Goal: Task Accomplishment & Management: Complete application form

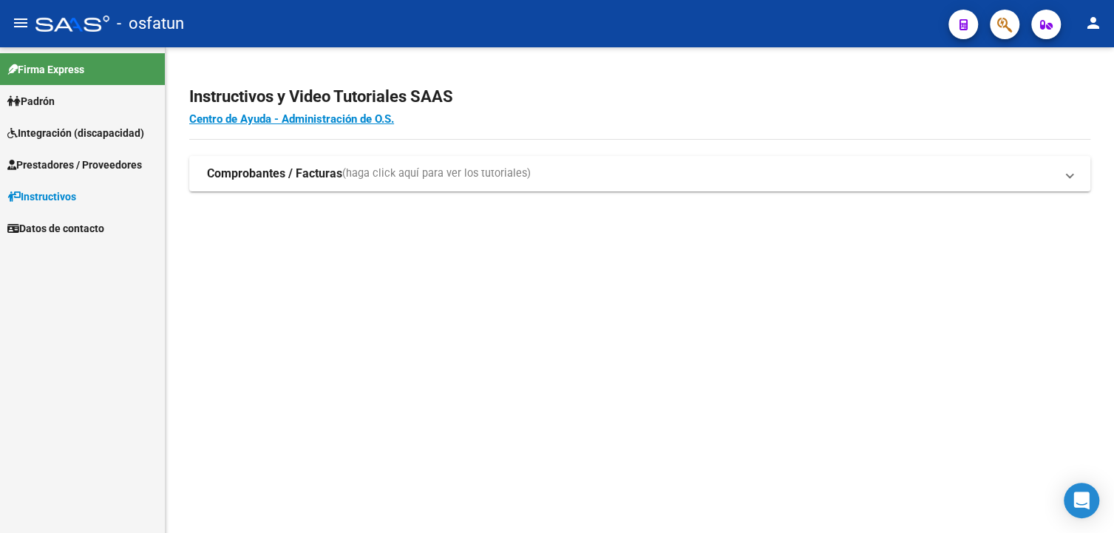
click at [63, 158] on span "Prestadores / Proveedores" at bounding box center [74, 165] width 134 height 16
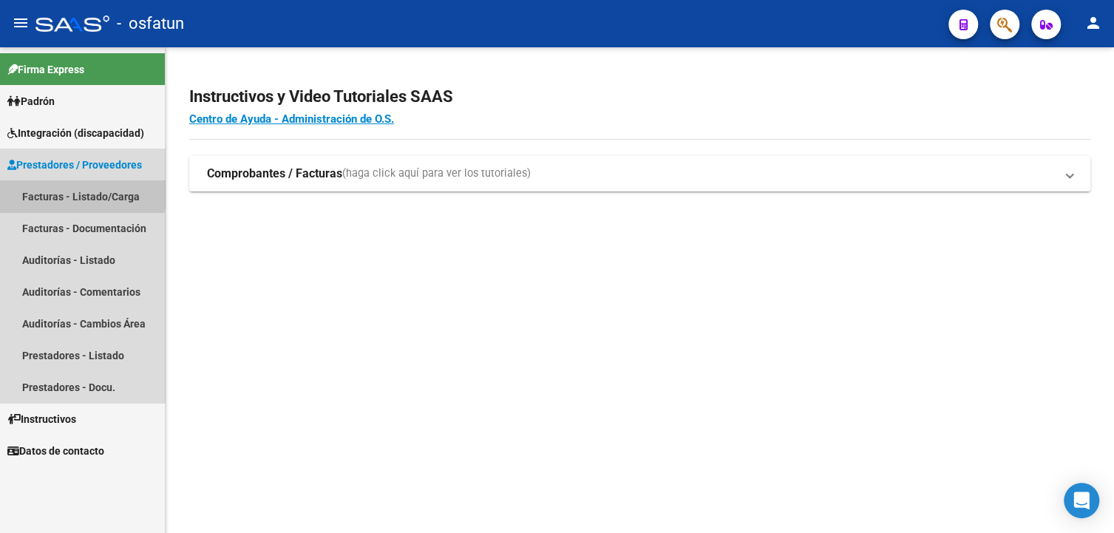
click at [65, 194] on link "Facturas - Listado/Carga" at bounding box center [82, 196] width 165 height 32
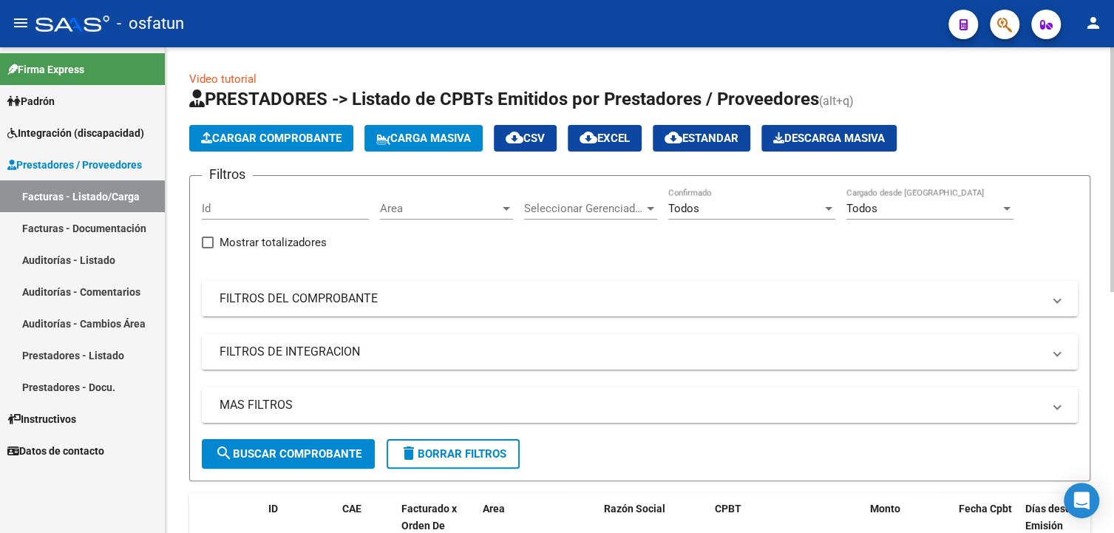
click at [269, 298] on mat-panel-title "FILTROS DEL COMPROBANTE" at bounding box center [630, 298] width 822 height 16
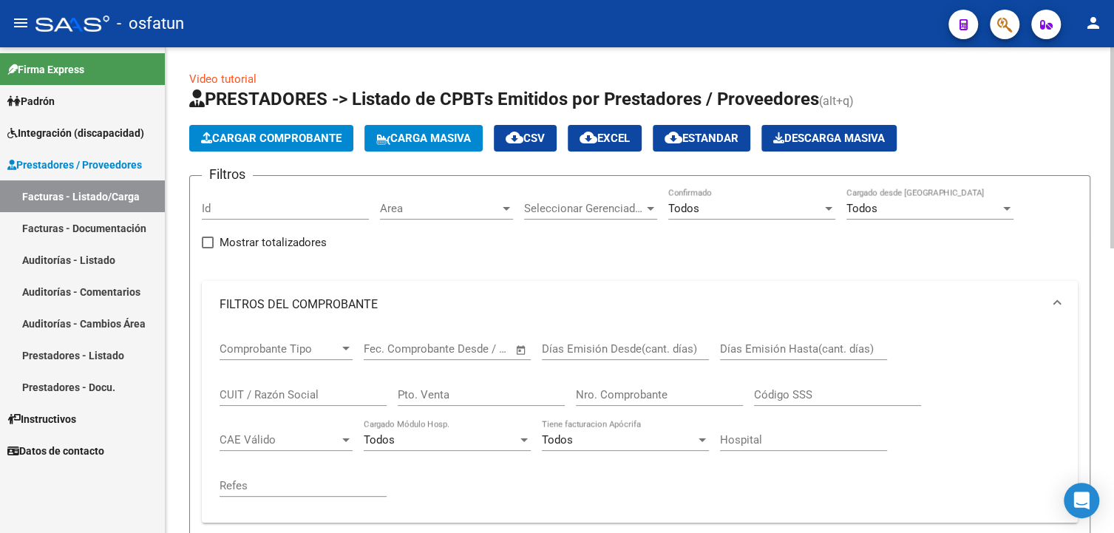
click at [252, 389] on input "CUIT / Razón Social" at bounding box center [302, 394] width 167 height 13
paste input "27311347727"
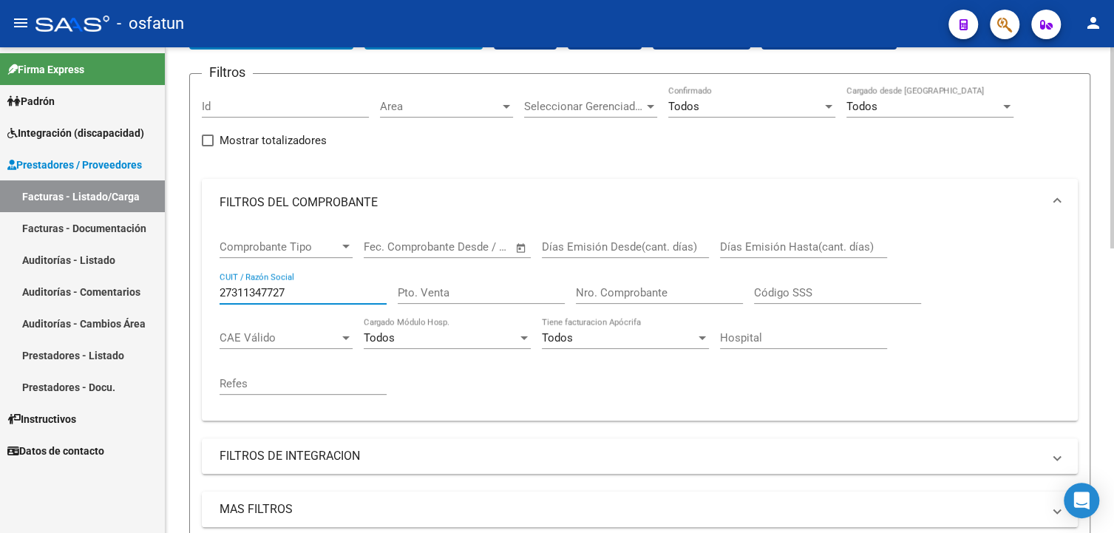
scroll to position [222, 0]
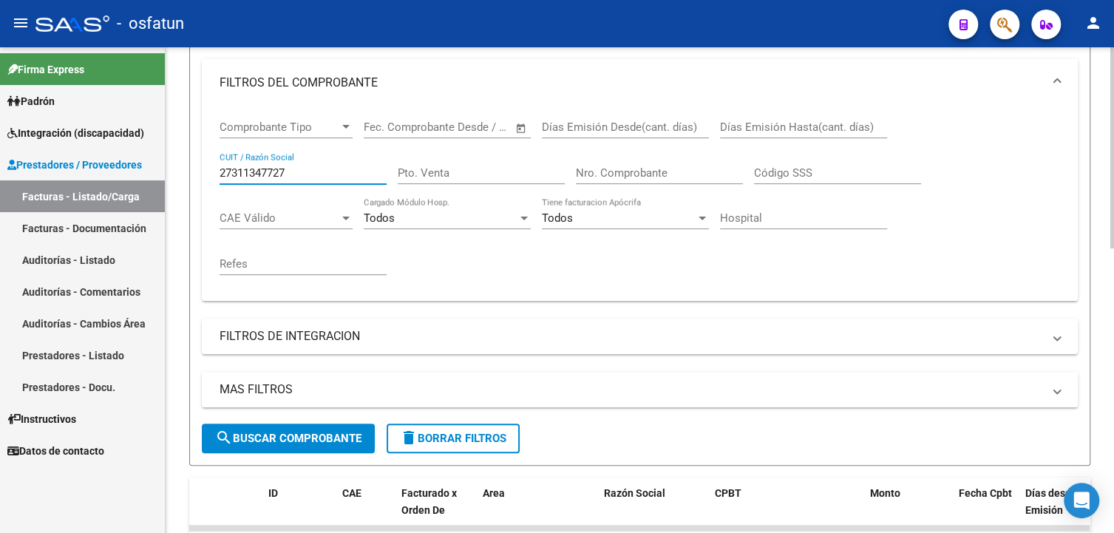
type input "27311347727"
click at [268, 432] on span "search Buscar Comprobante" at bounding box center [288, 438] width 146 height 13
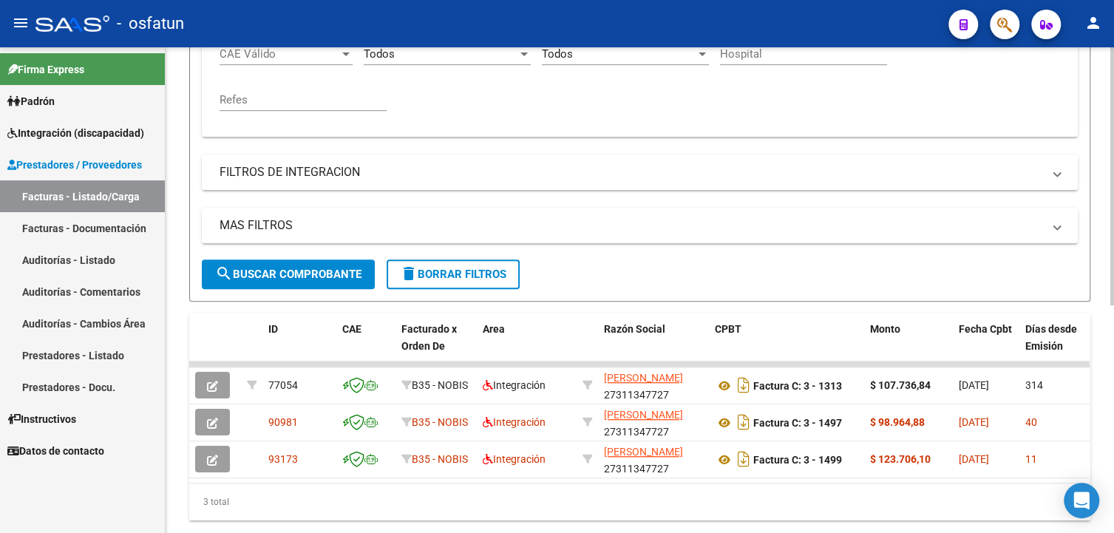
scroll to position [430, 0]
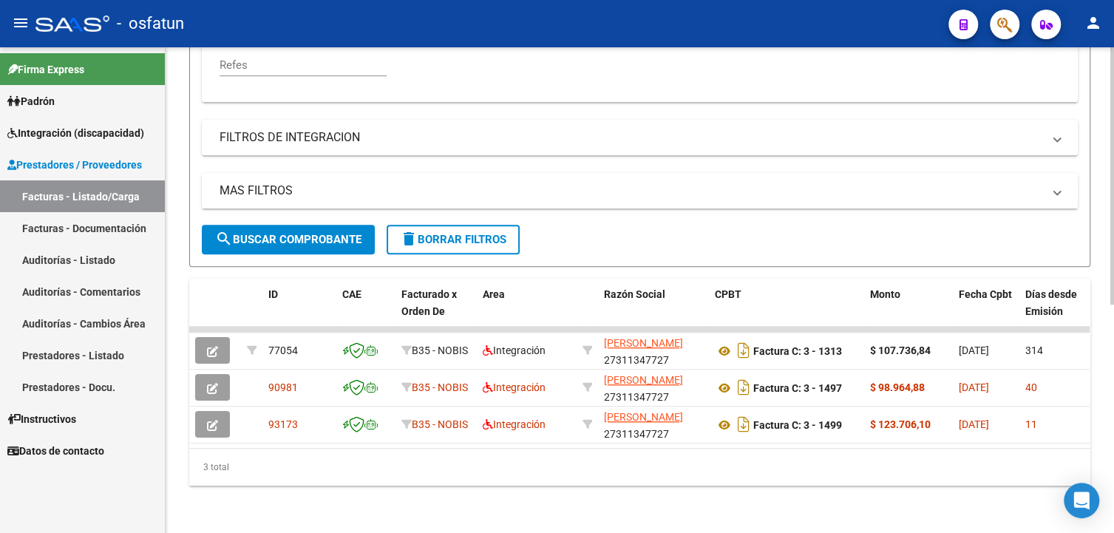
drag, startPoint x: 398, startPoint y: 451, endPoint x: 542, endPoint y: 457, distance: 145.0
click at [613, 457] on div "3 total" at bounding box center [639, 467] width 901 height 37
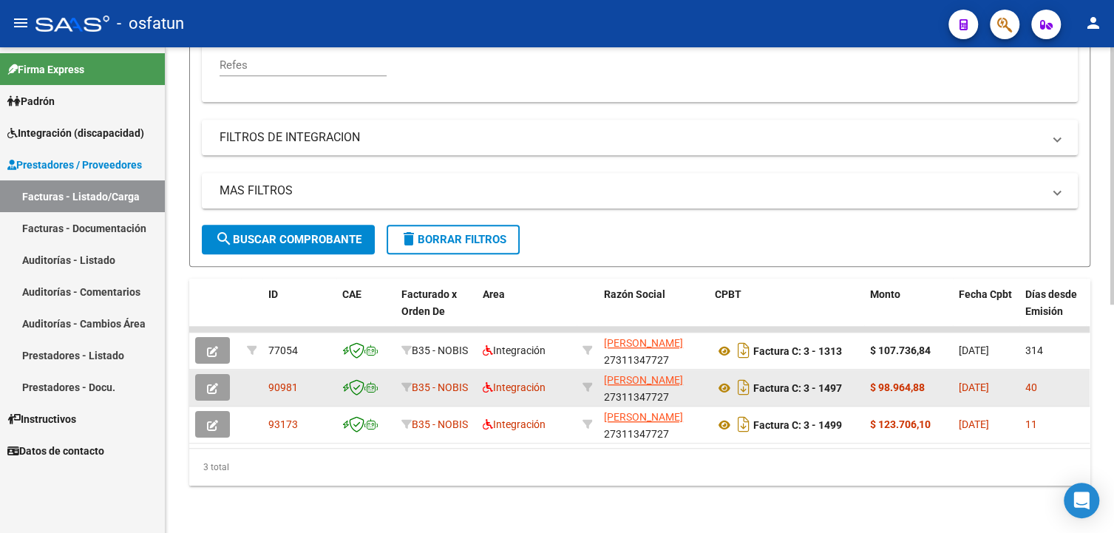
click at [209, 383] on icon "button" at bounding box center [212, 388] width 11 height 11
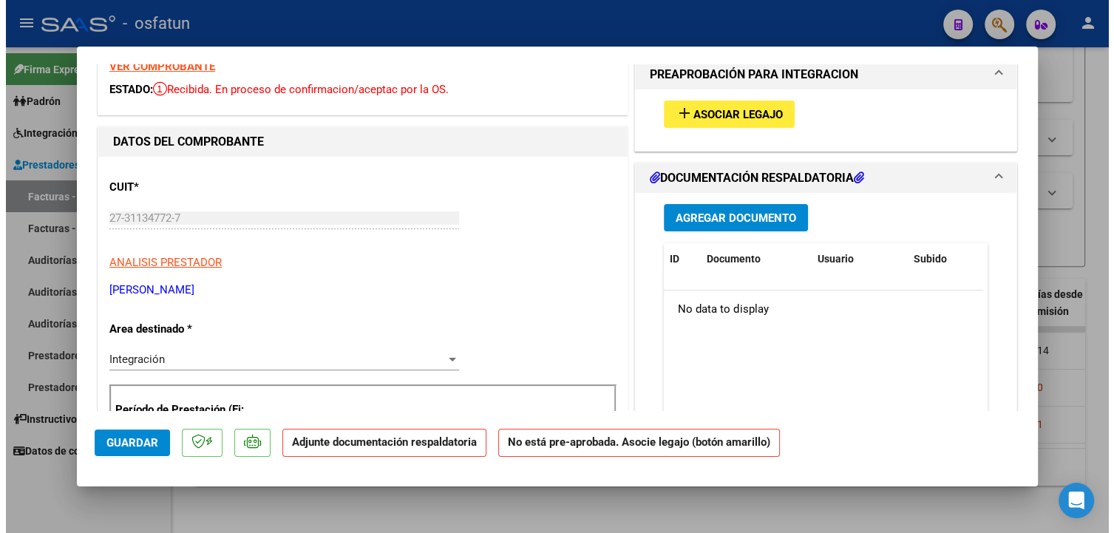
scroll to position [0, 0]
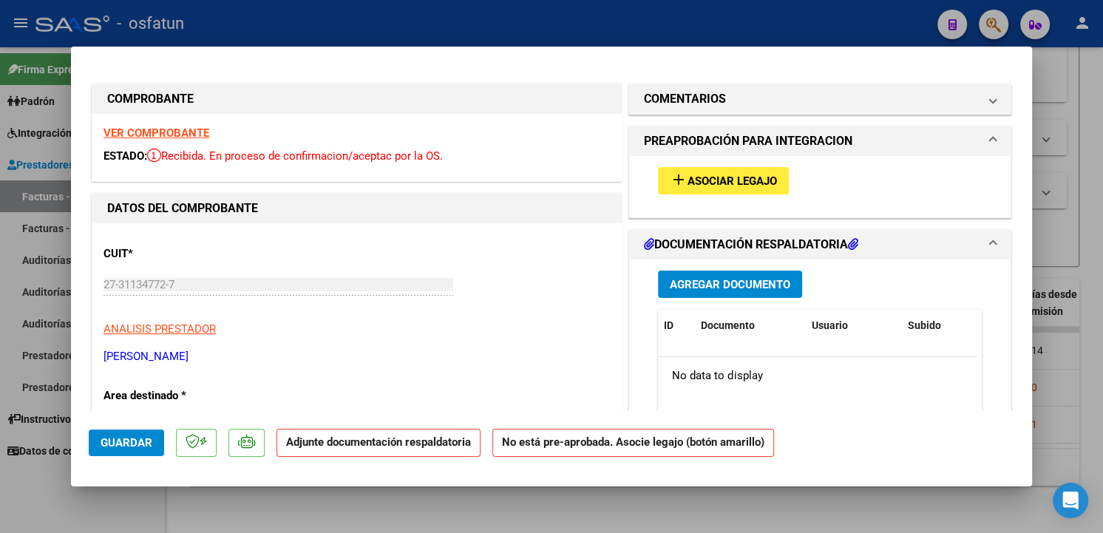
click at [716, 182] on span "Asociar Legajo" at bounding box center [731, 180] width 89 height 13
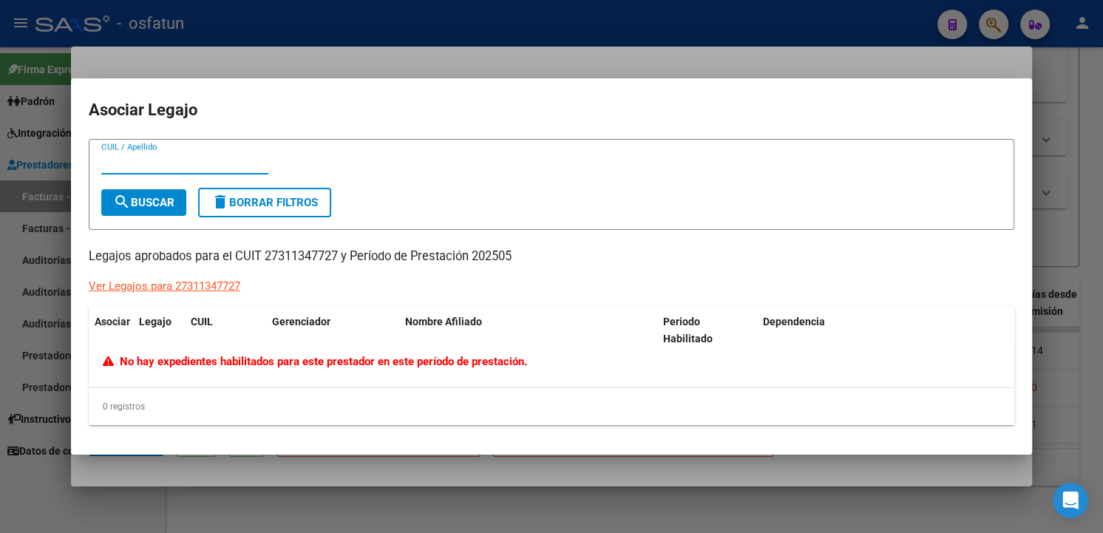
click at [679, 474] on div at bounding box center [551, 266] width 1103 height 533
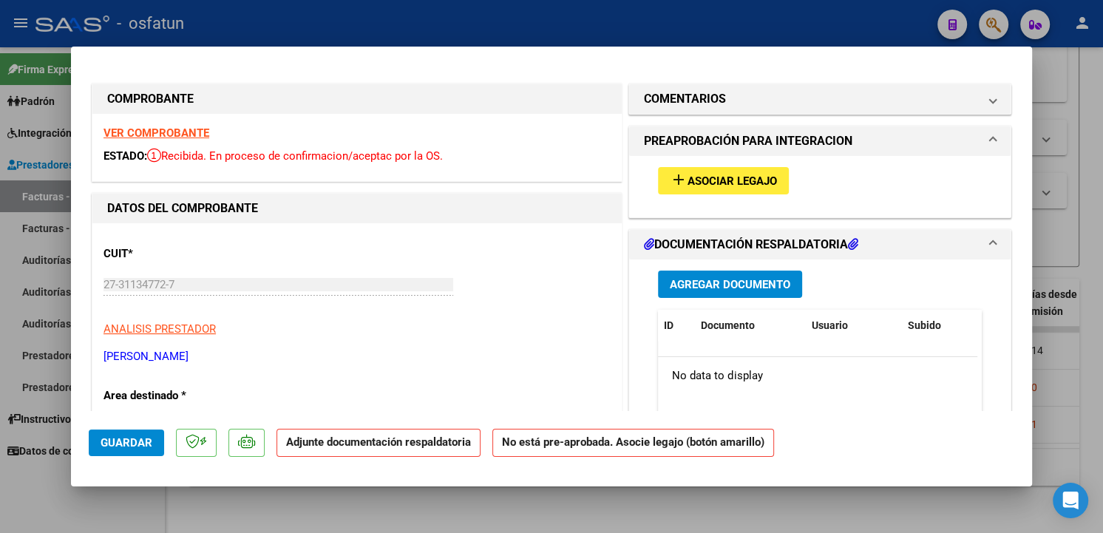
click at [143, 128] on strong "VER COMPROBANTE" at bounding box center [156, 132] width 106 height 13
click at [1074, 412] on div at bounding box center [551, 266] width 1103 height 533
type input "$ 0,00"
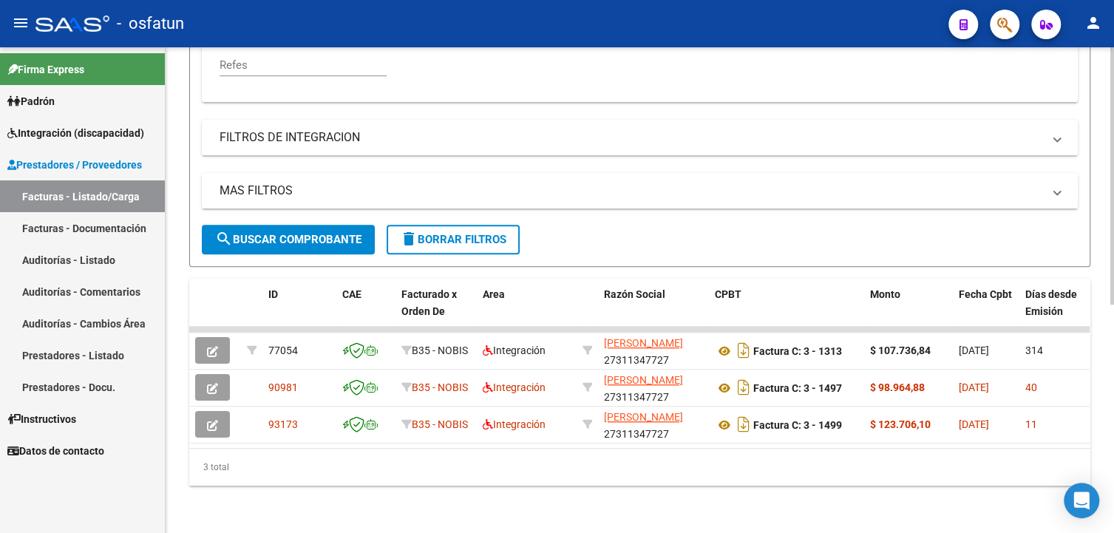
click at [327, 134] on mat-panel-title "FILTROS DE INTEGRACION" at bounding box center [630, 137] width 822 height 16
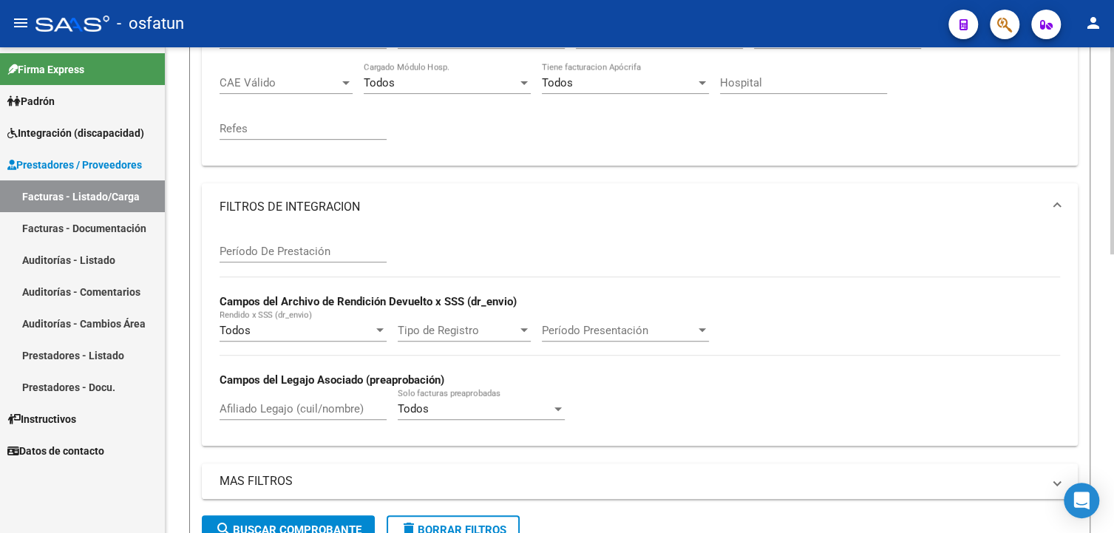
click at [308, 214] on mat-panel-title "FILTROS DE INTEGRACION" at bounding box center [630, 207] width 822 height 16
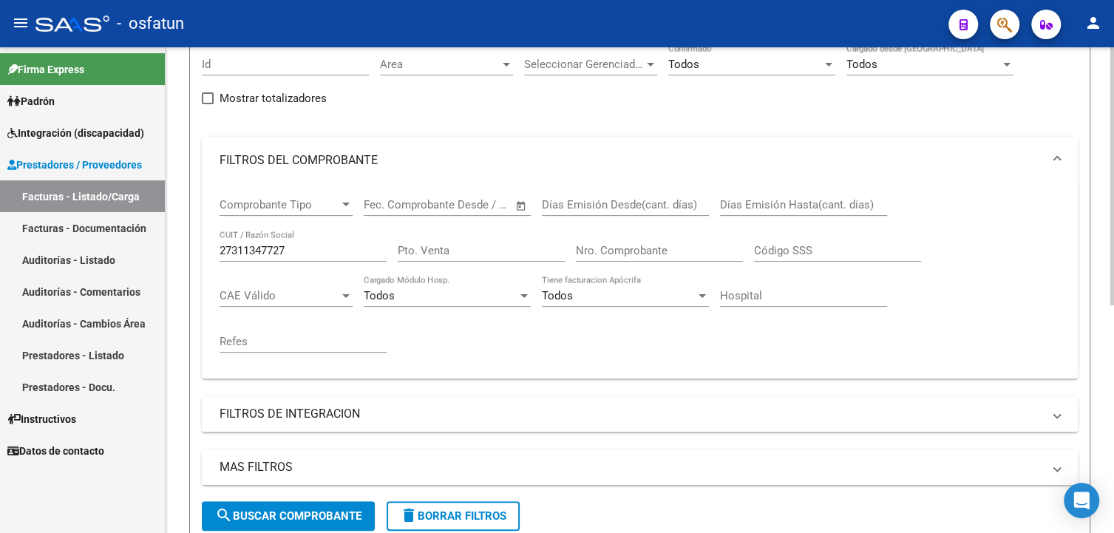
scroll to position [134, 0]
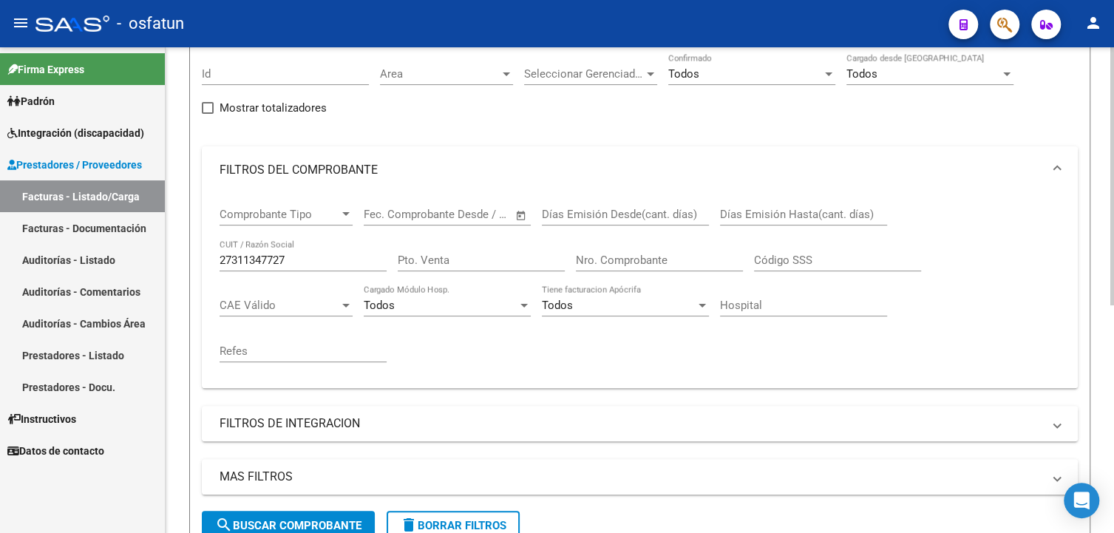
click at [313, 256] on input "27311347727" at bounding box center [302, 259] width 167 height 13
paste input "35858196"
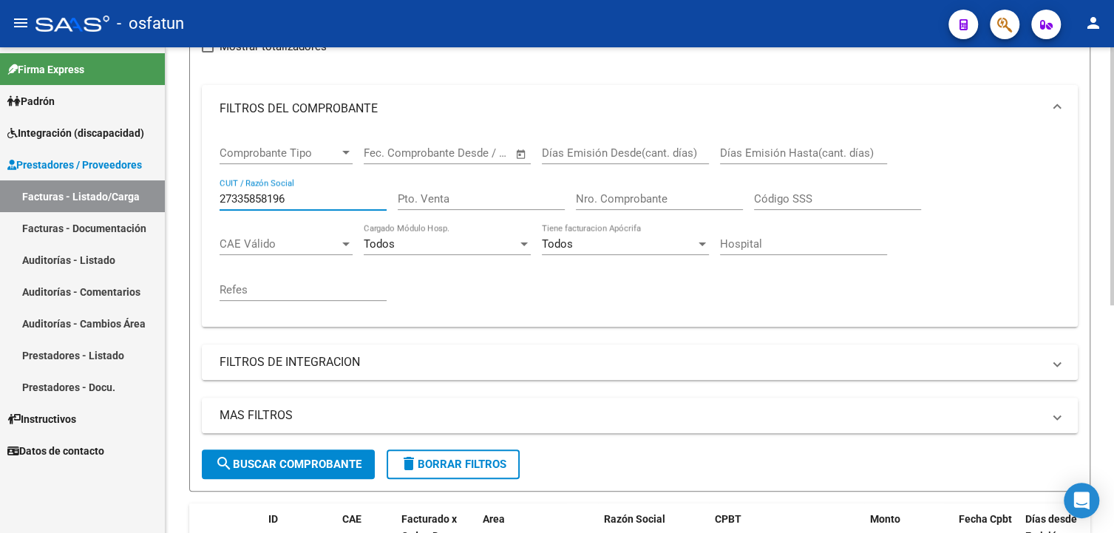
scroll to position [282, 0]
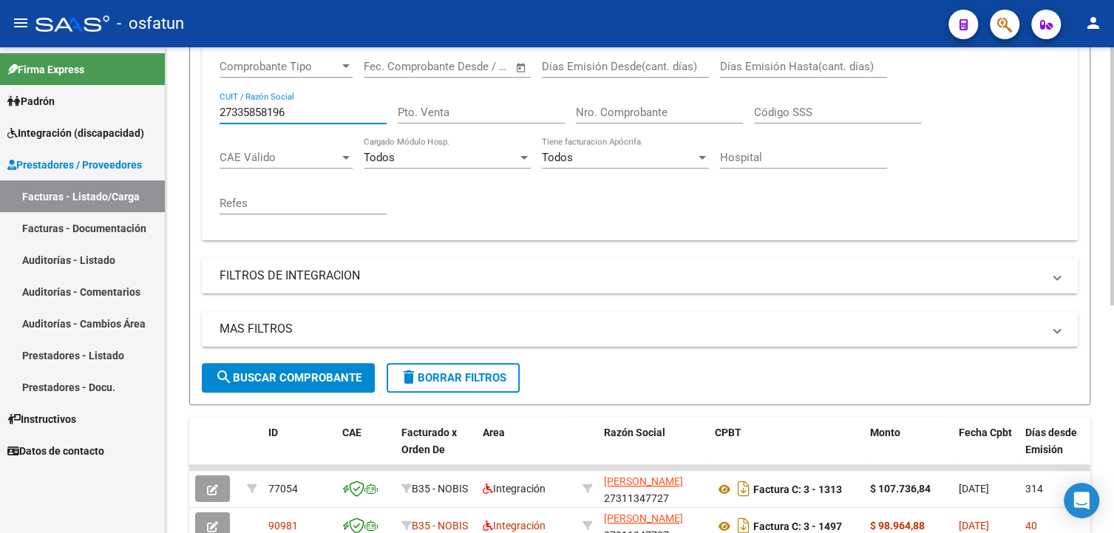
type input "27335858196"
click at [333, 380] on span "search Buscar Comprobante" at bounding box center [288, 377] width 146 height 13
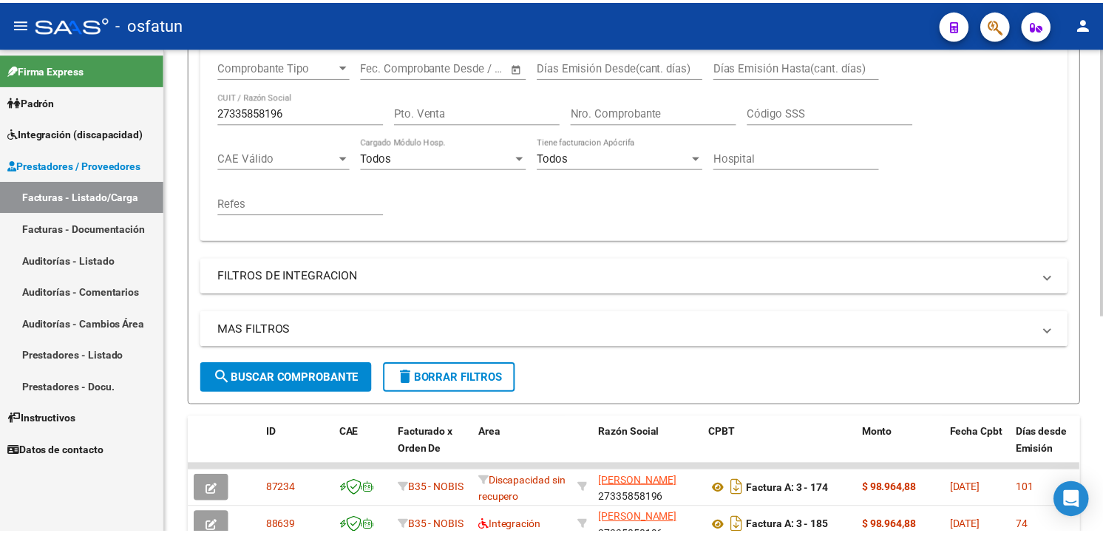
scroll to position [393, 0]
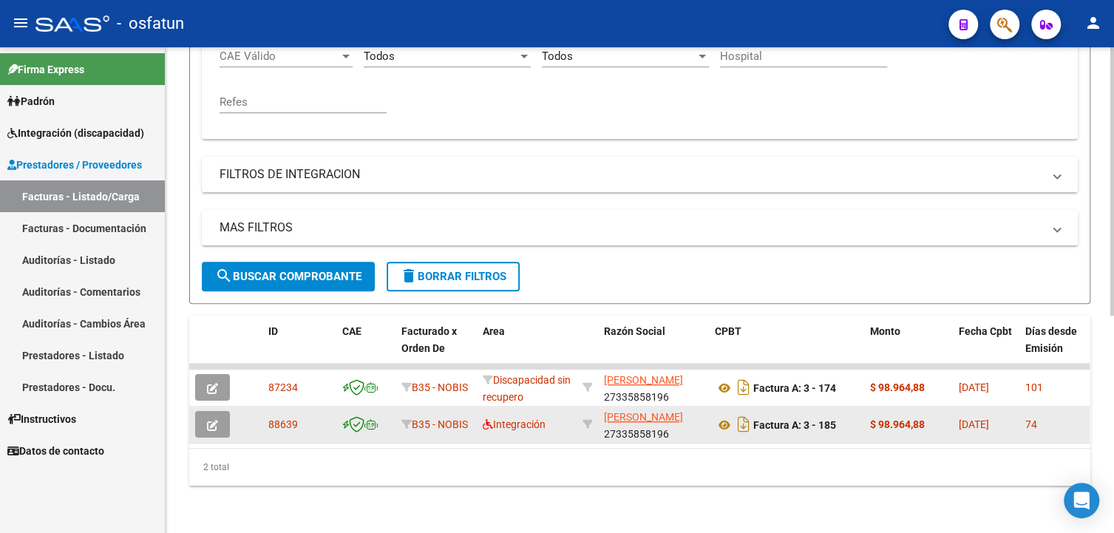
click at [220, 411] on button "button" at bounding box center [212, 424] width 35 height 27
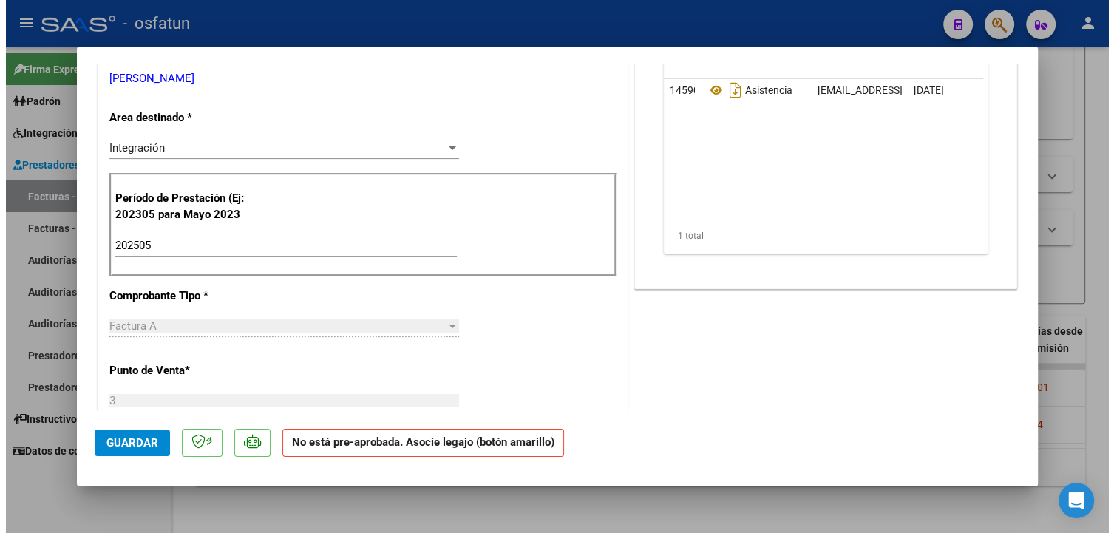
scroll to position [296, 0]
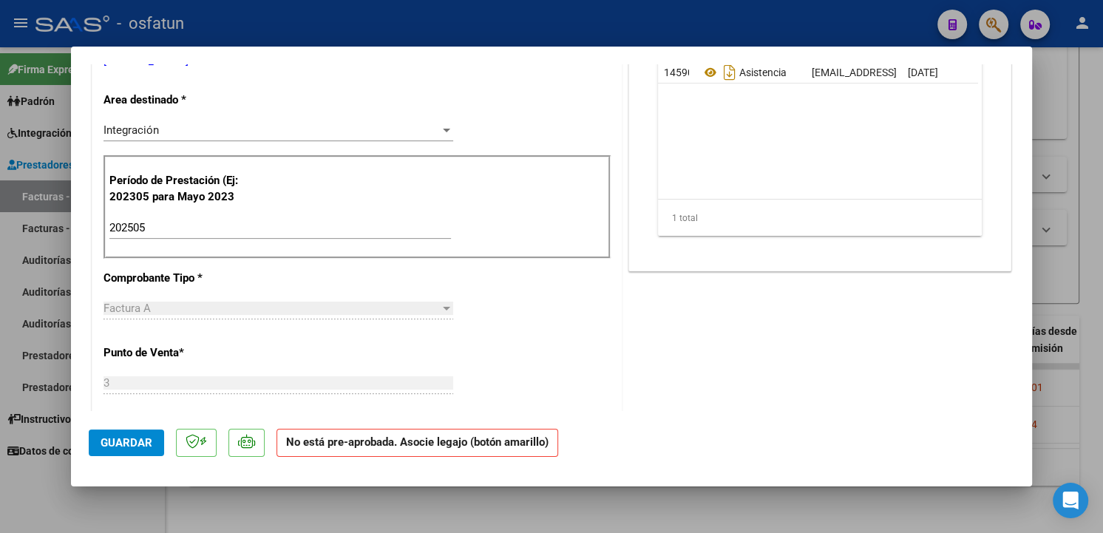
click at [685, 507] on div at bounding box center [551, 266] width 1103 height 533
type input "$ 0,00"
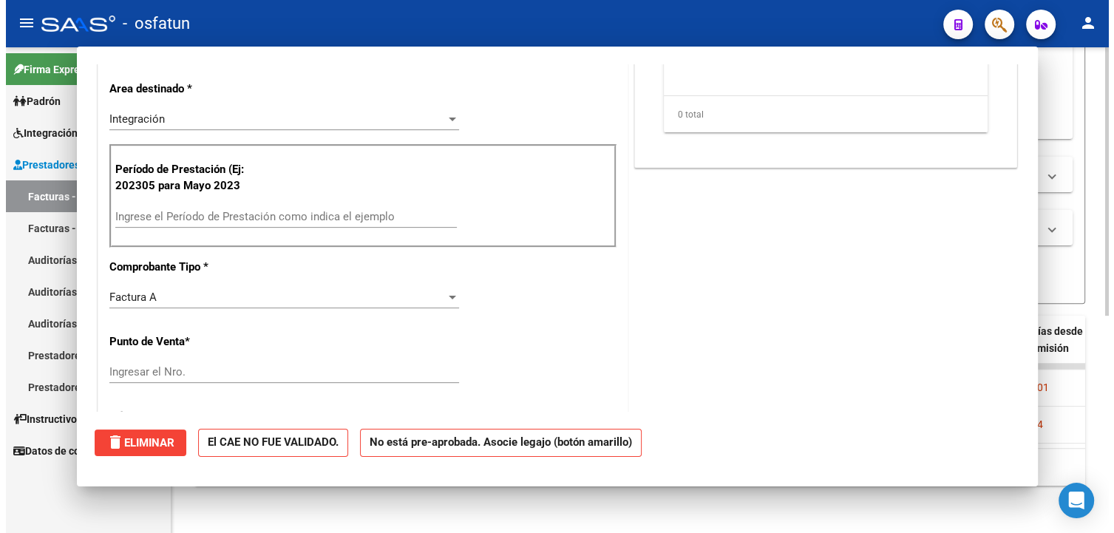
scroll to position [0, 0]
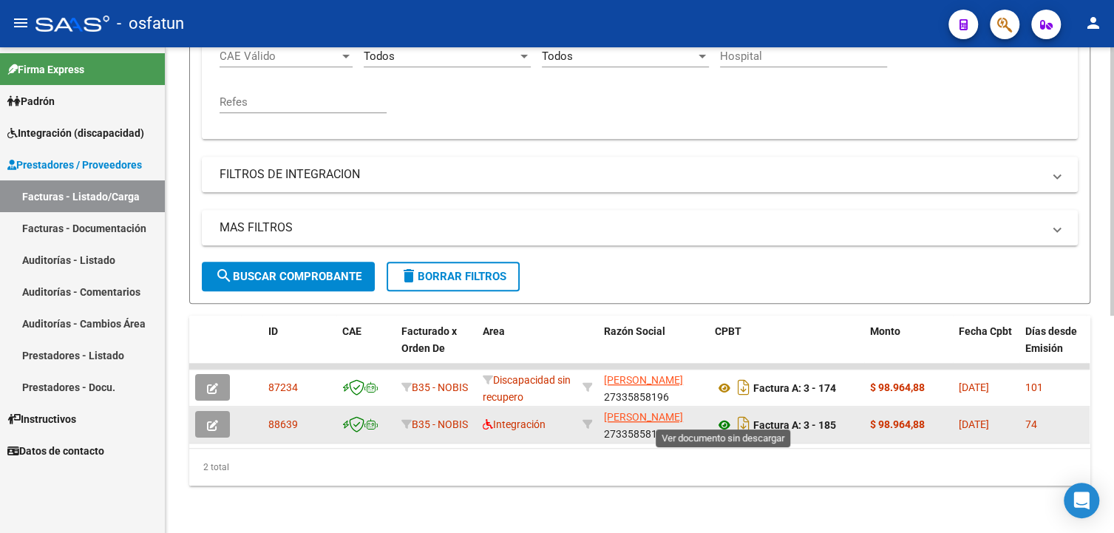
click at [726, 416] on icon at bounding box center [724, 425] width 19 height 18
